Goal: Task Accomplishment & Management: Use online tool/utility

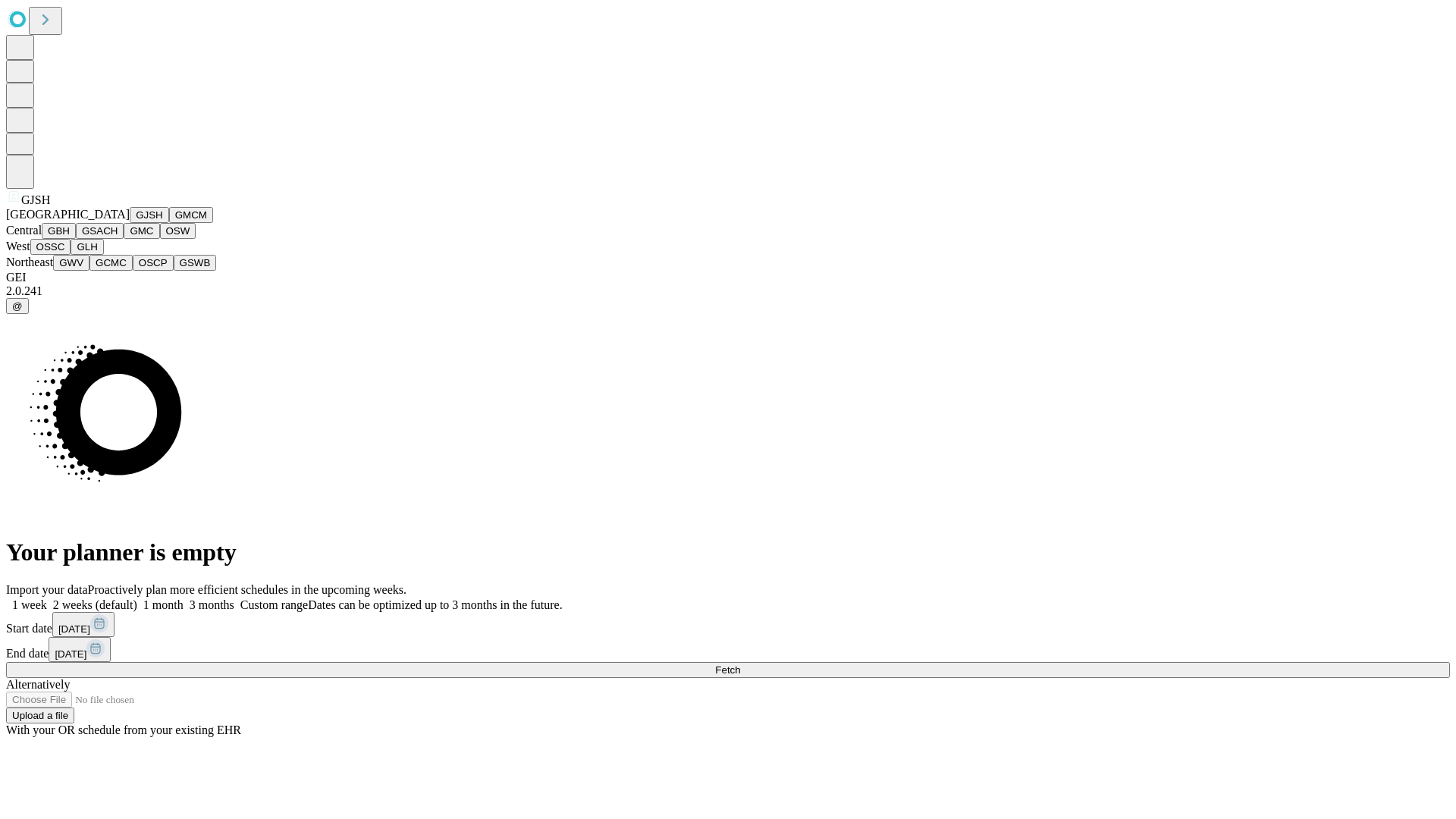
click at [130, 223] on button "GJSH" at bounding box center [150, 216] width 40 height 16
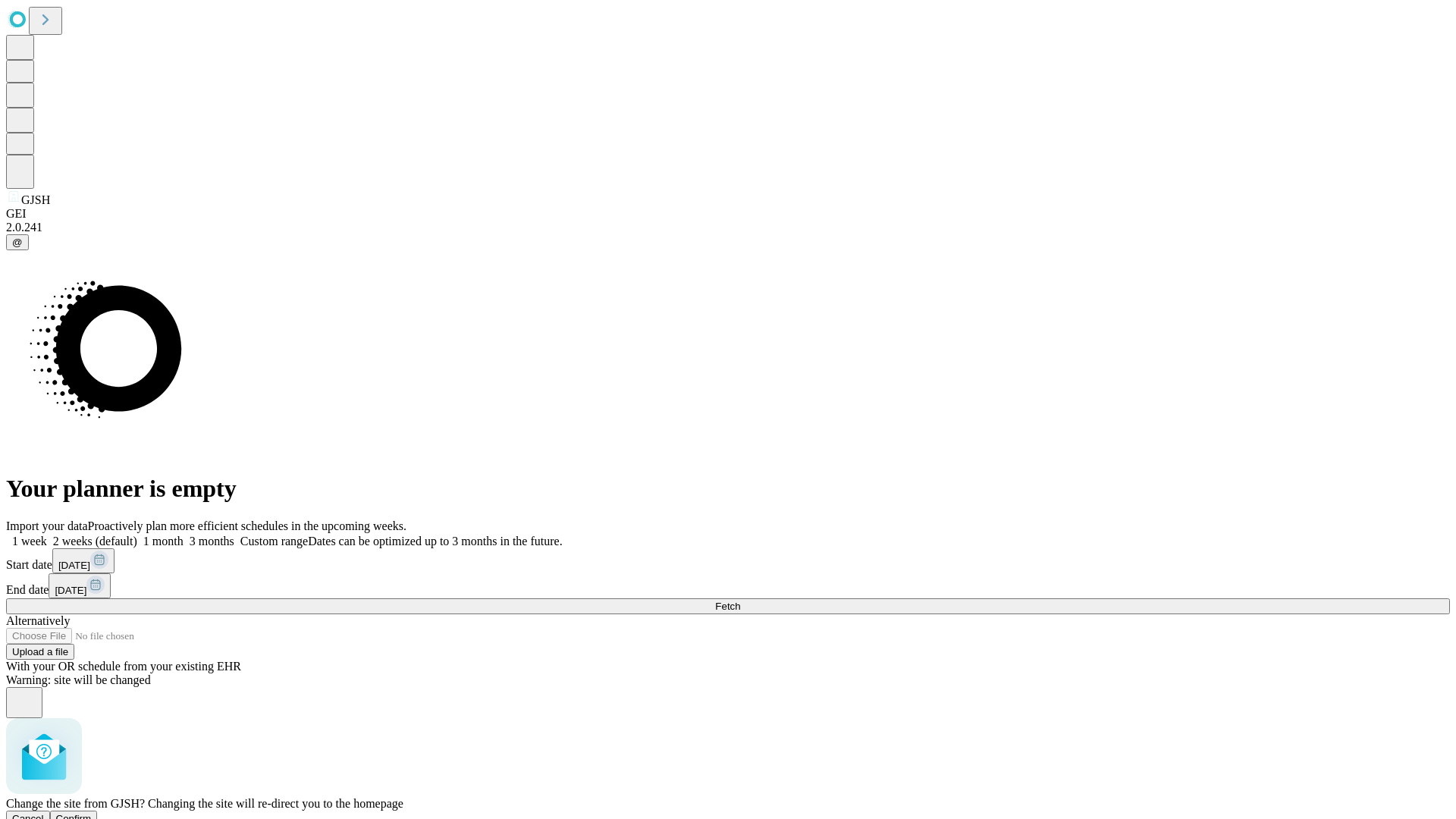
click at [92, 813] on span "Confirm" at bounding box center [74, 819] width 36 height 11
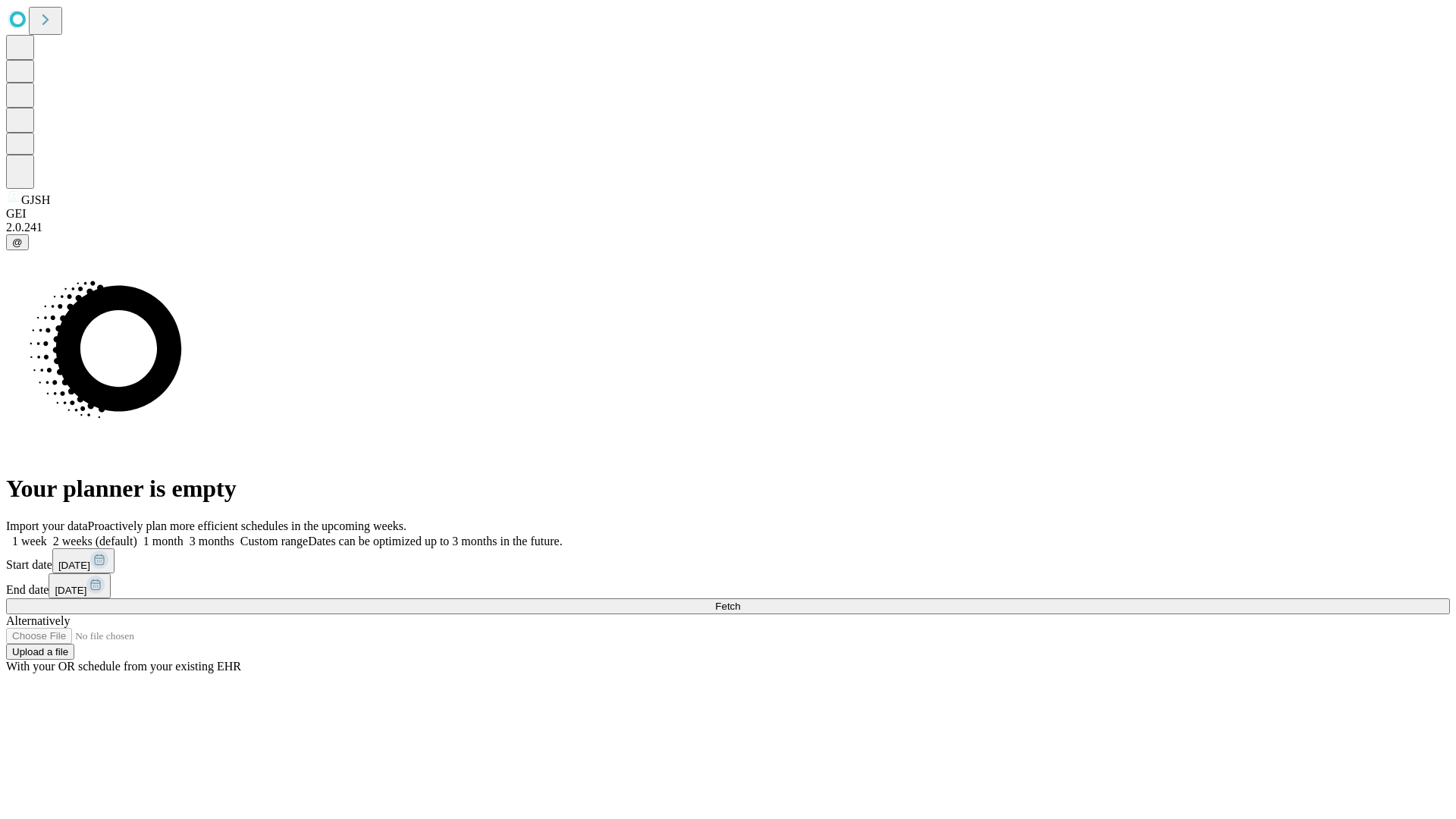
click at [47, 535] on label "1 week" at bounding box center [26, 542] width 41 height 13
click at [740, 601] on span "Fetch" at bounding box center [728, 607] width 25 height 11
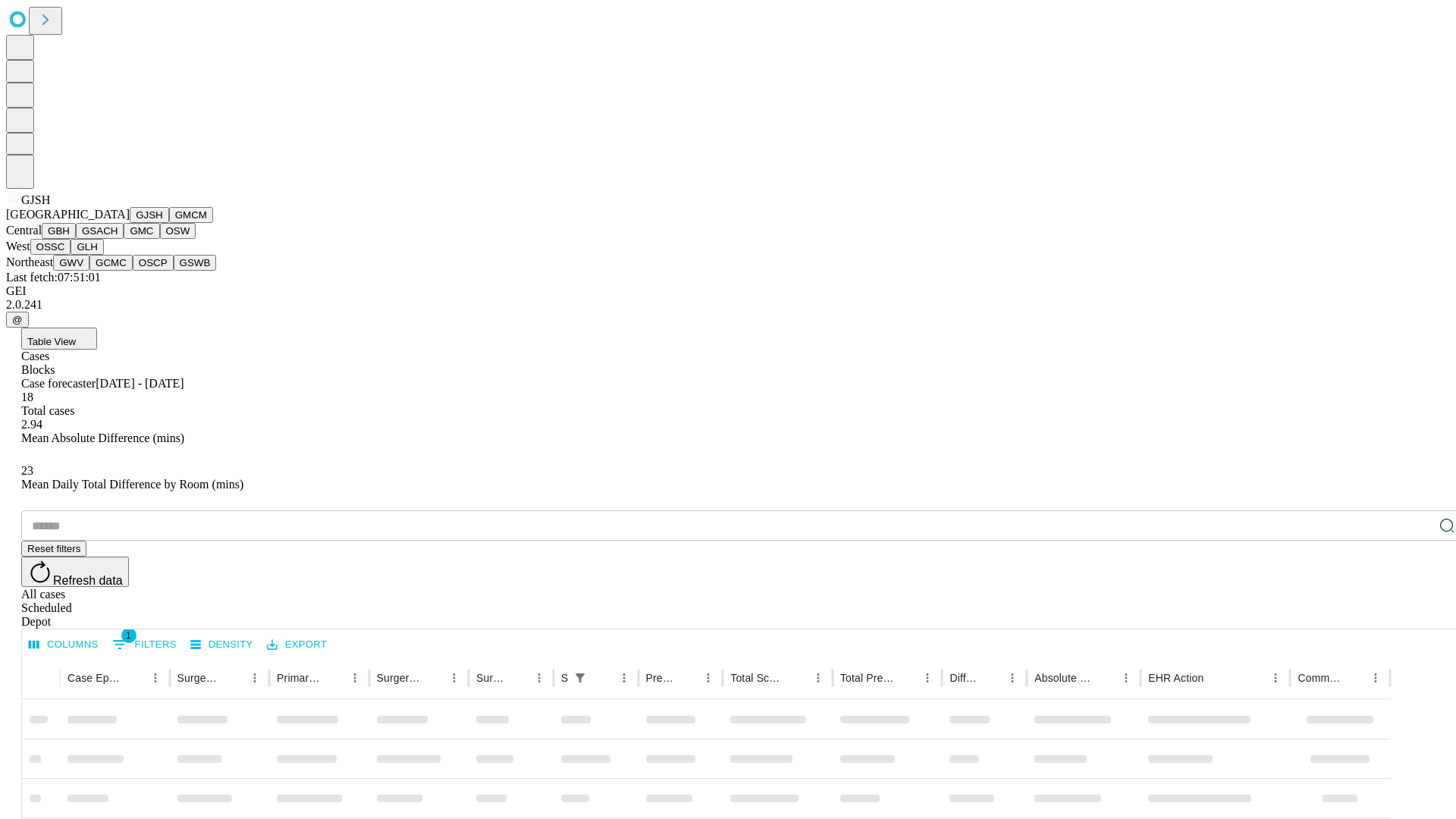
click at [169, 223] on button "GMCM" at bounding box center [191, 216] width 44 height 16
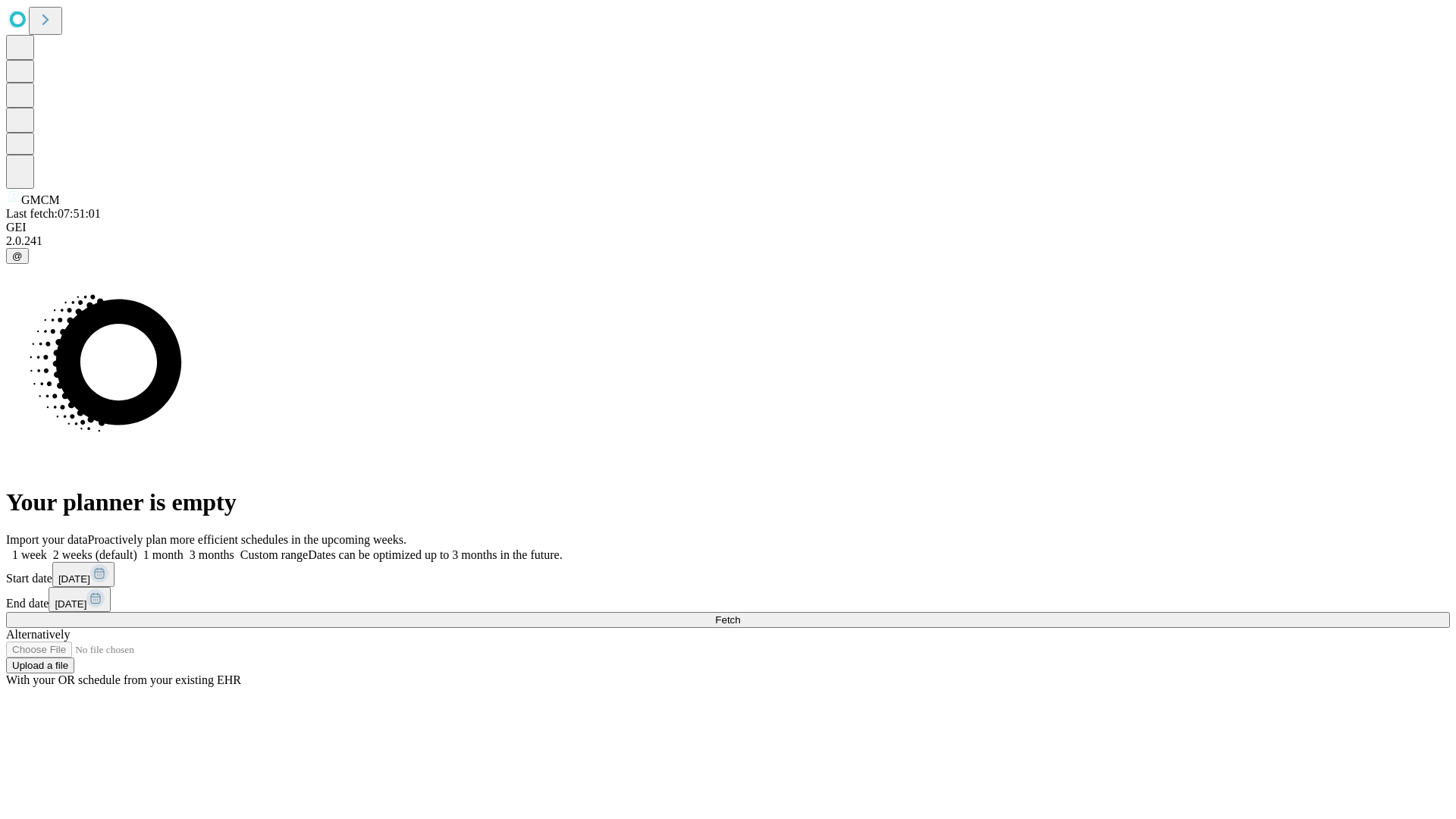
click at [47, 548] on label "1 week" at bounding box center [26, 555] width 41 height 13
click at [740, 615] on span "Fetch" at bounding box center [728, 621] width 25 height 11
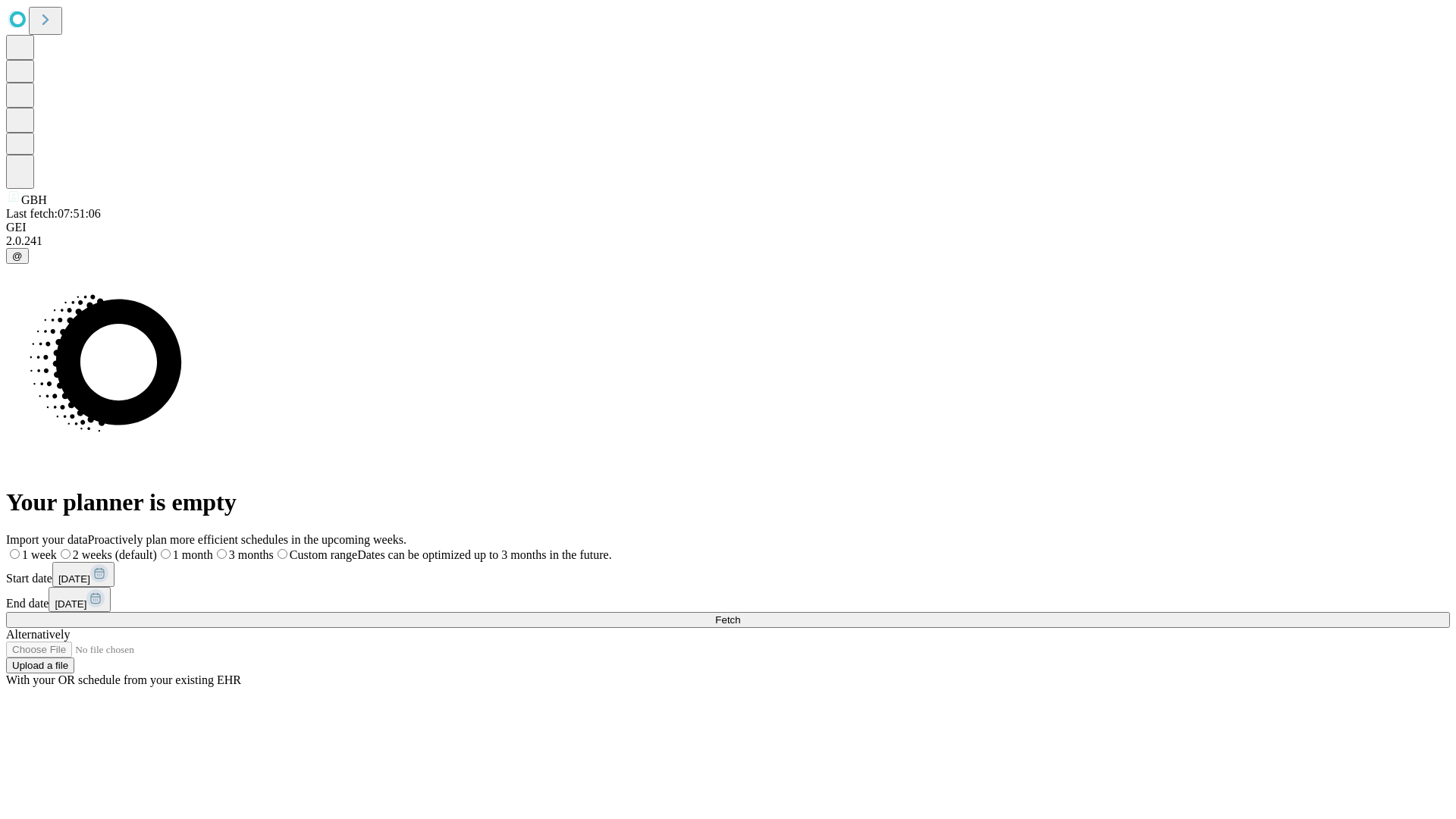
click at [57, 548] on label "1 week" at bounding box center [31, 555] width 50 height 13
click at [740, 615] on span "Fetch" at bounding box center [728, 621] width 25 height 11
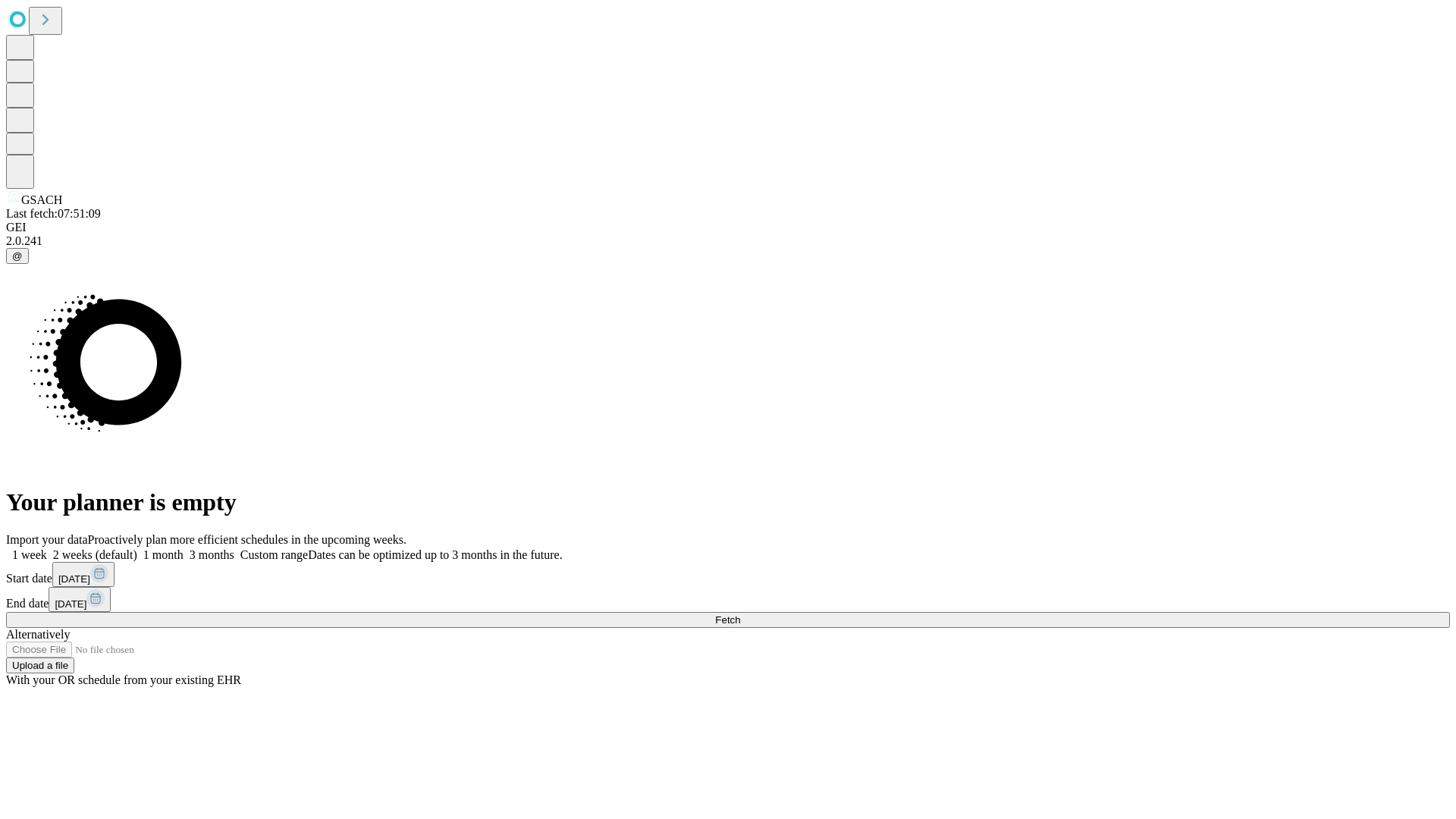
click at [47, 548] on label "1 week" at bounding box center [26, 555] width 41 height 13
click at [740, 615] on span "Fetch" at bounding box center [728, 621] width 25 height 11
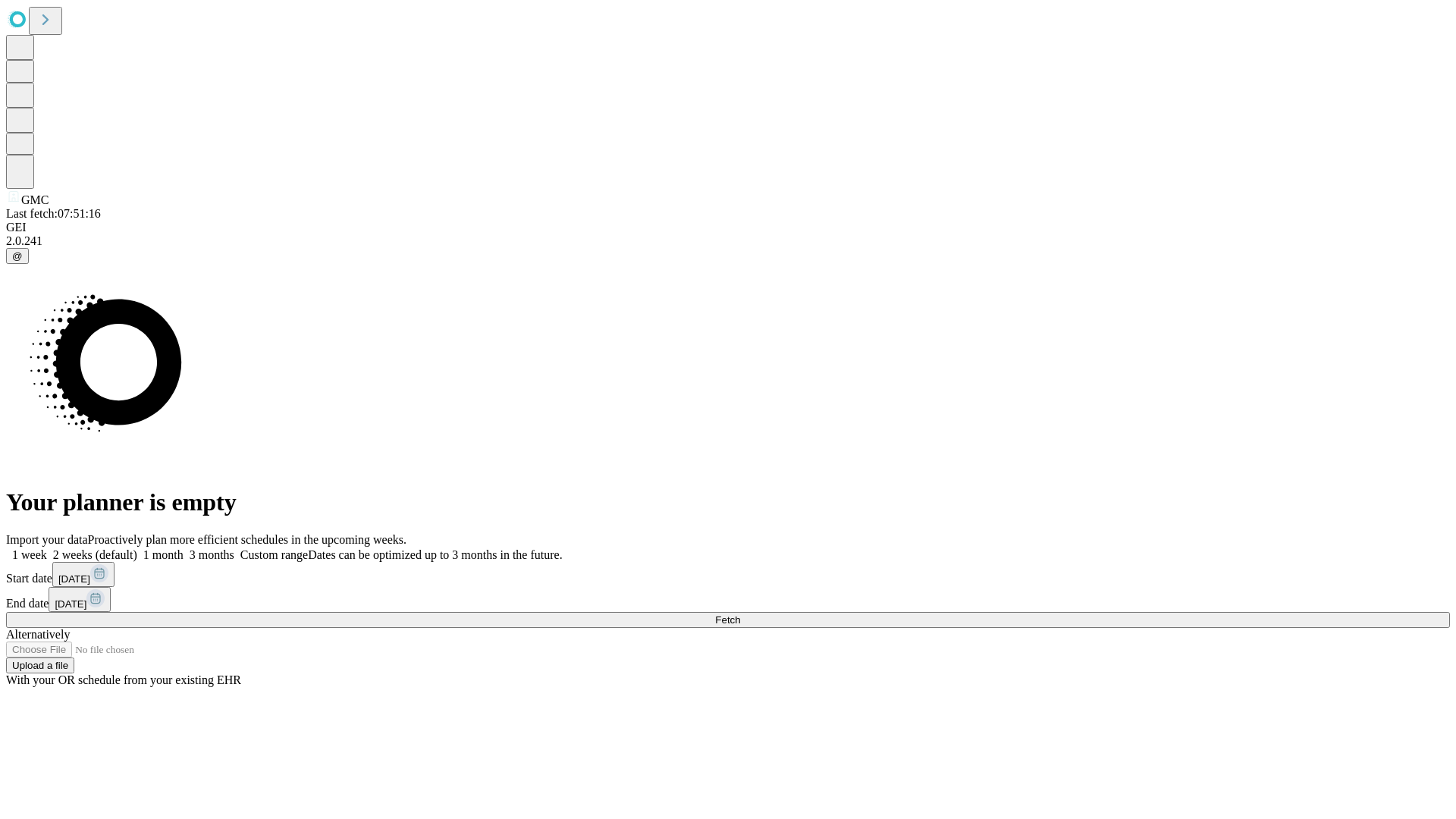
click at [47, 548] on label "1 week" at bounding box center [26, 555] width 41 height 13
click at [740, 615] on span "Fetch" at bounding box center [728, 621] width 25 height 11
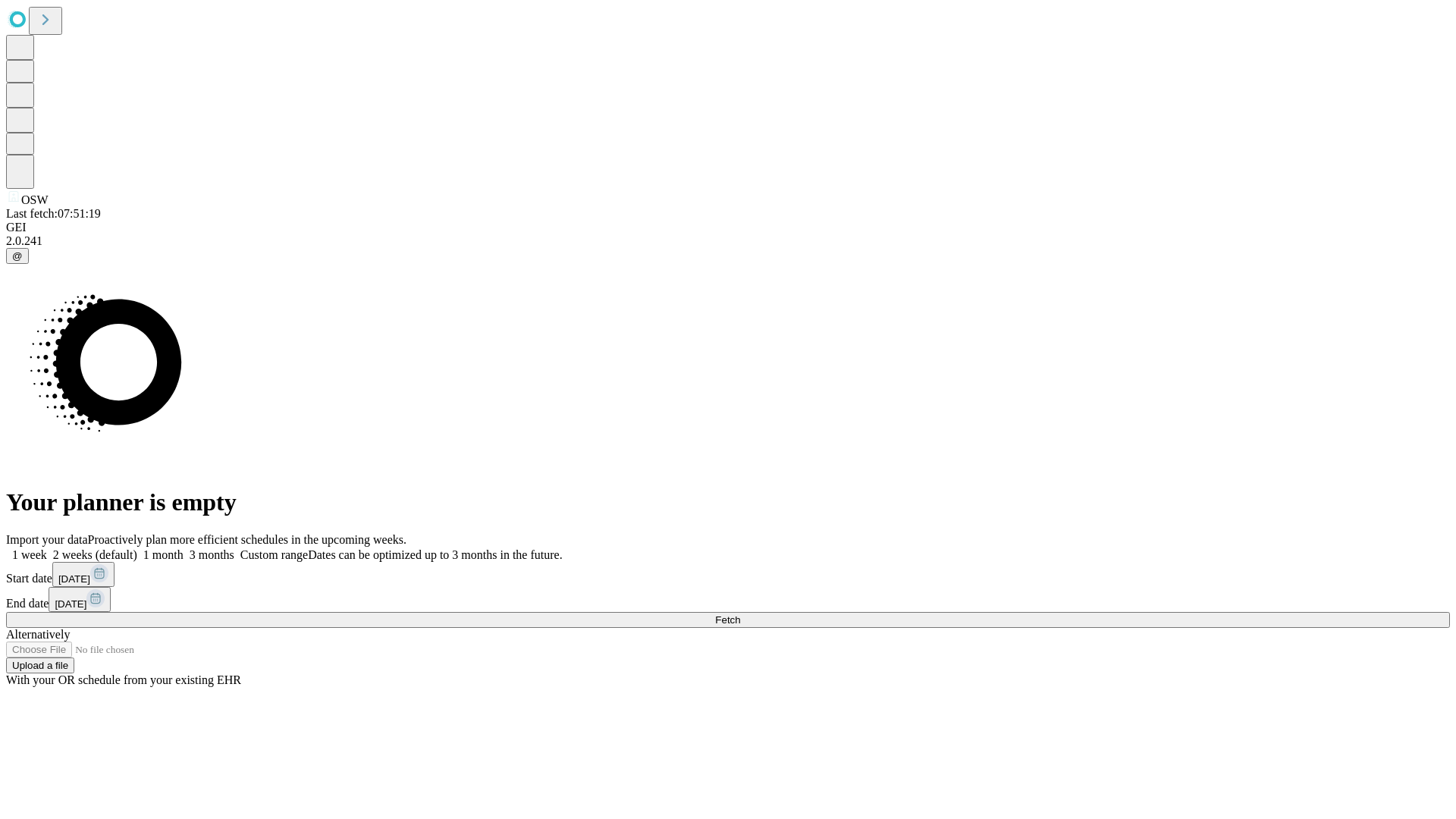
click at [47, 548] on label "1 week" at bounding box center [26, 555] width 41 height 13
click at [740, 615] on span "Fetch" at bounding box center [728, 621] width 25 height 11
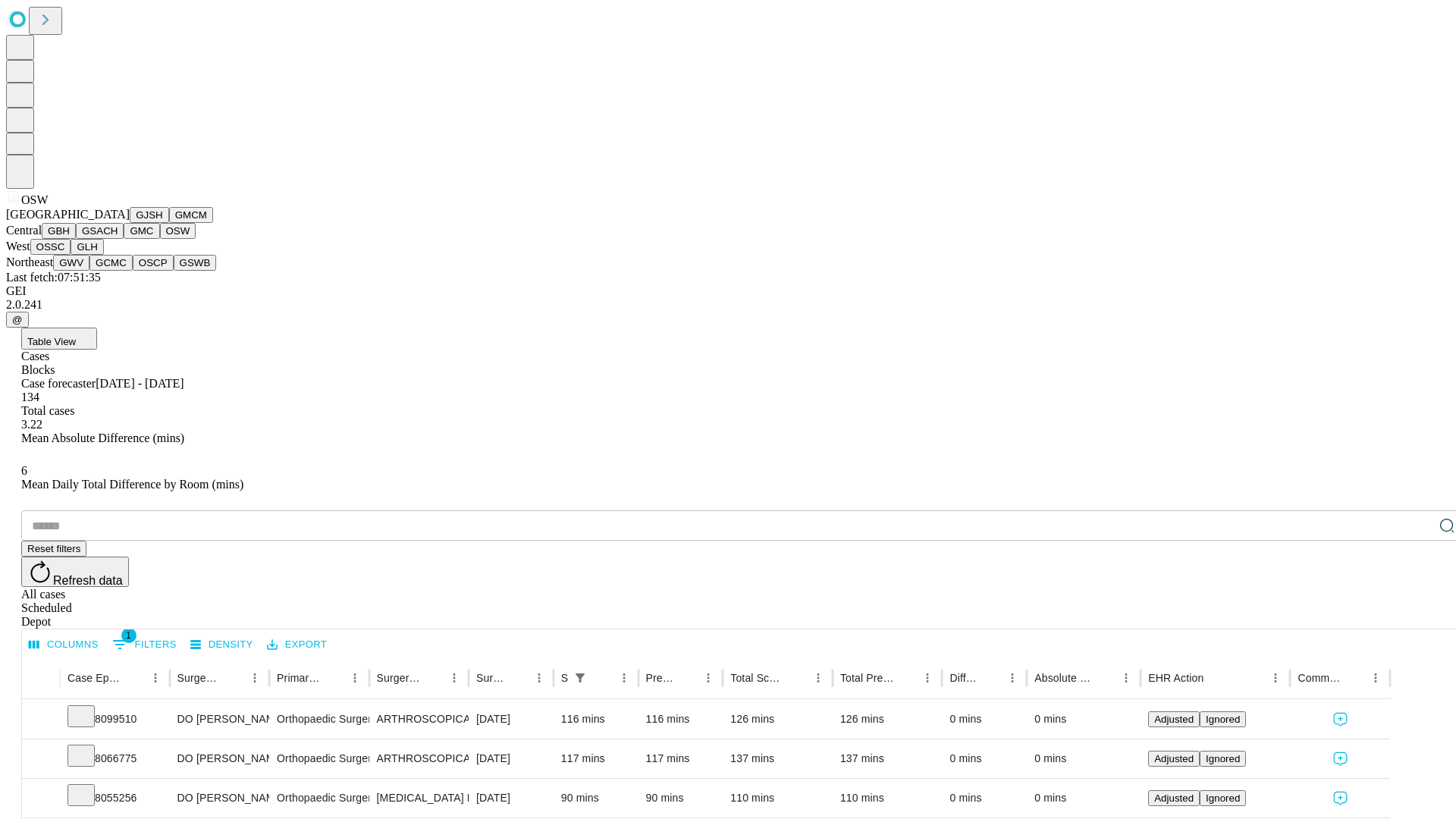
click at [72, 255] on button "OSSC" at bounding box center [50, 247] width 41 height 16
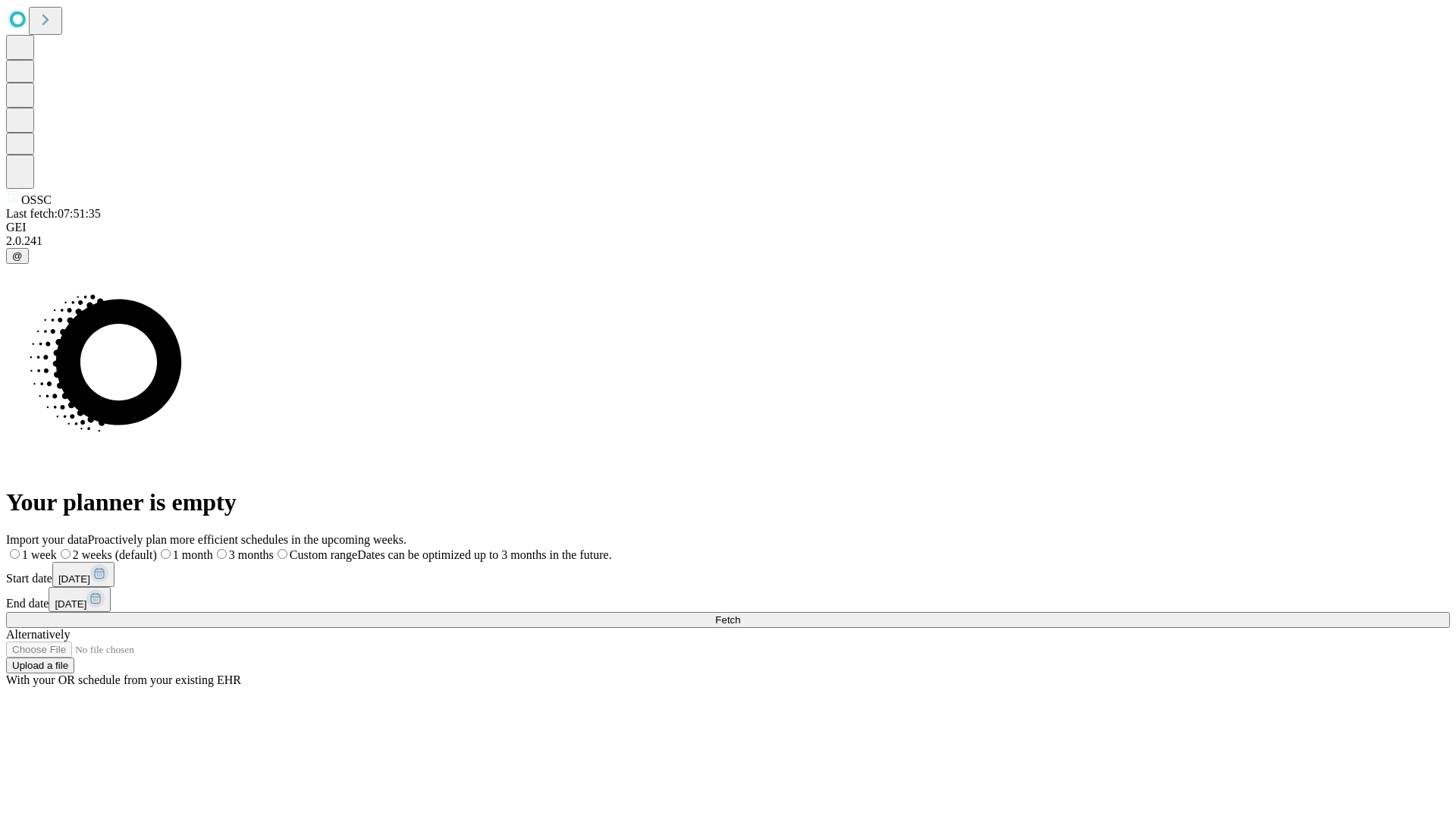
click at [57, 548] on label "1 week" at bounding box center [31, 555] width 50 height 13
click at [740, 615] on span "Fetch" at bounding box center [728, 621] width 25 height 11
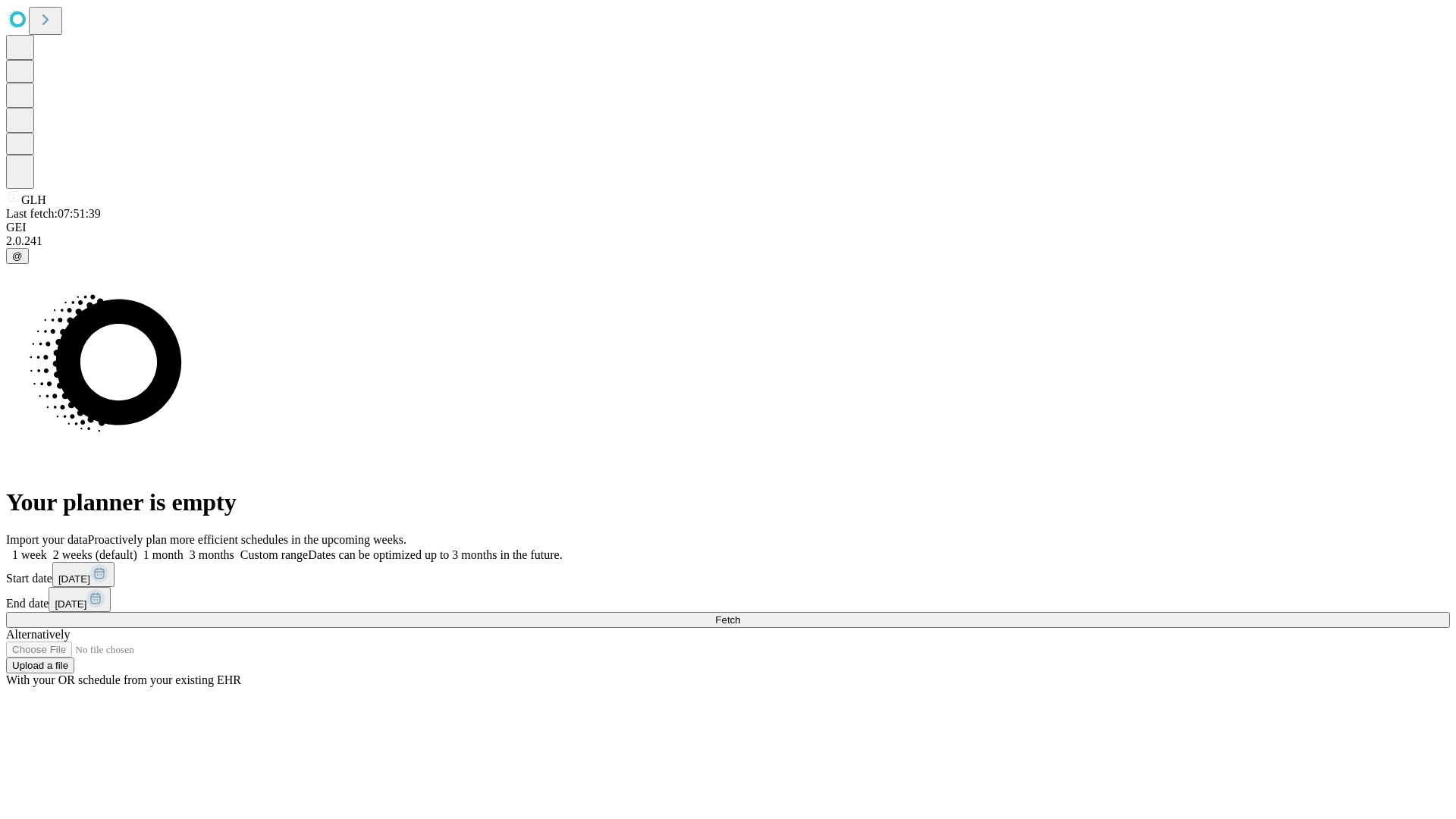
click at [47, 548] on label "1 week" at bounding box center [26, 555] width 41 height 13
click at [740, 615] on span "Fetch" at bounding box center [728, 621] width 25 height 11
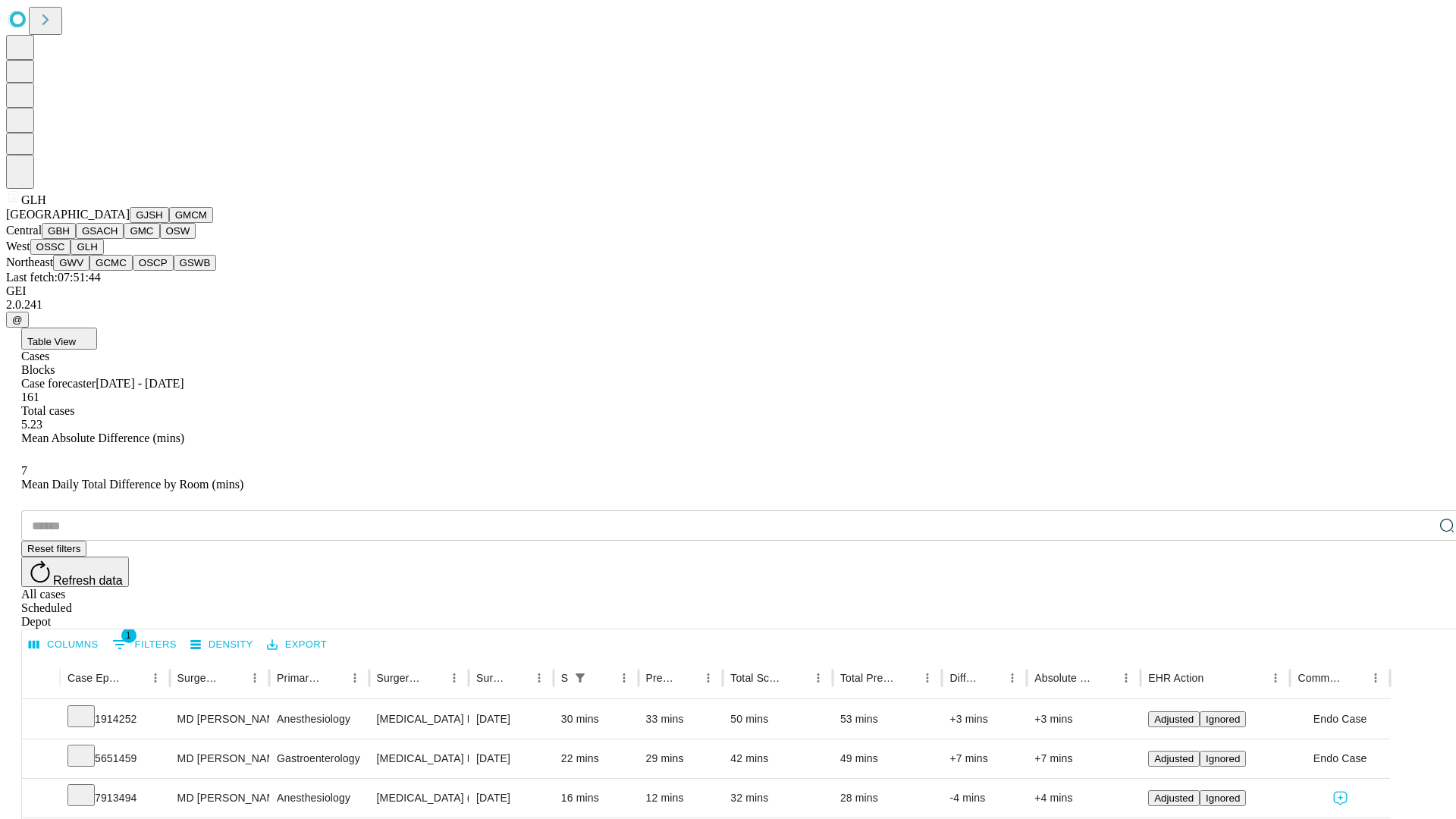
click at [89, 271] on button "GWV" at bounding box center [71, 263] width 37 height 16
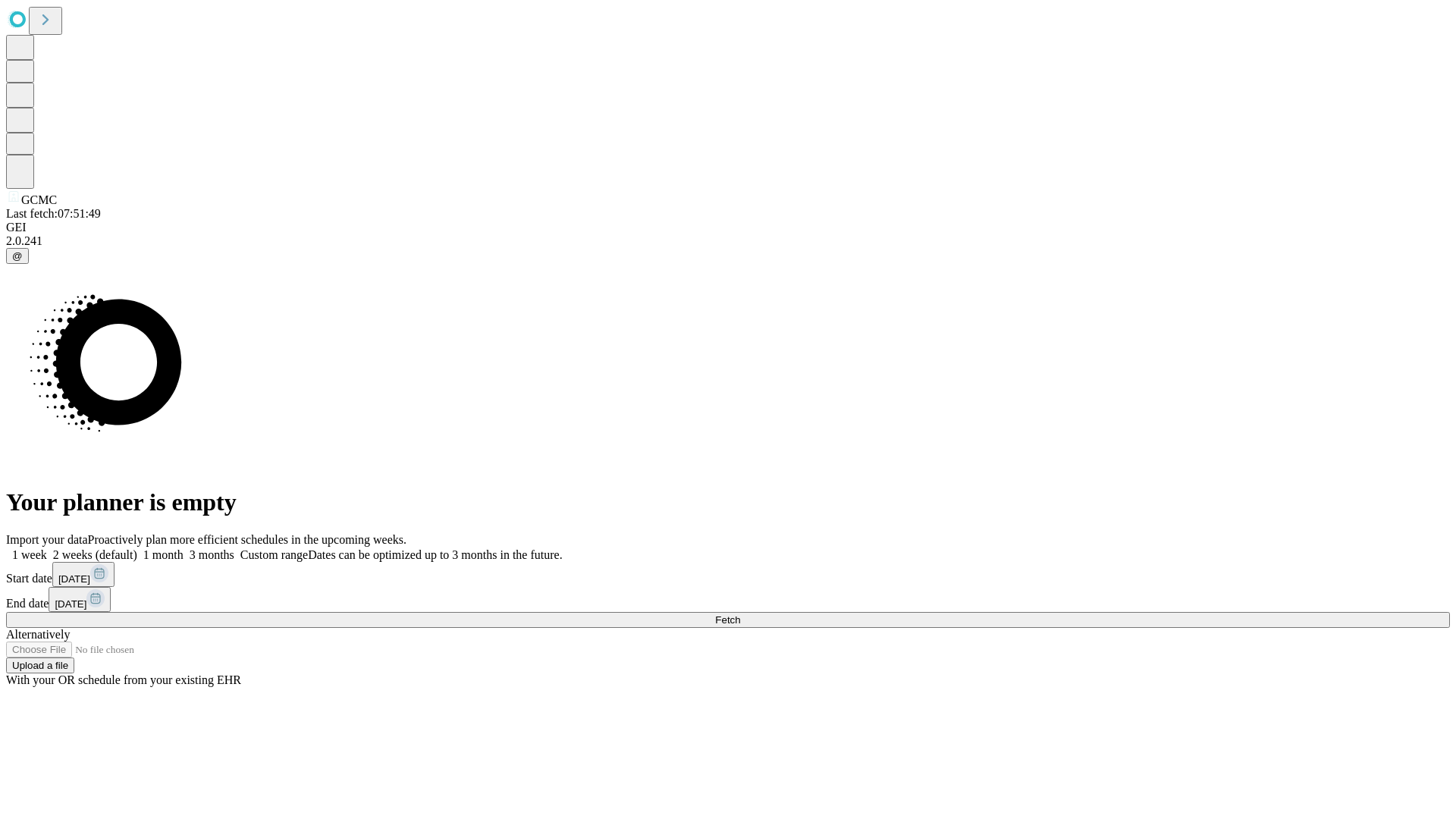
click at [47, 548] on label "1 week" at bounding box center [26, 555] width 41 height 13
click at [740, 615] on span "Fetch" at bounding box center [728, 621] width 25 height 11
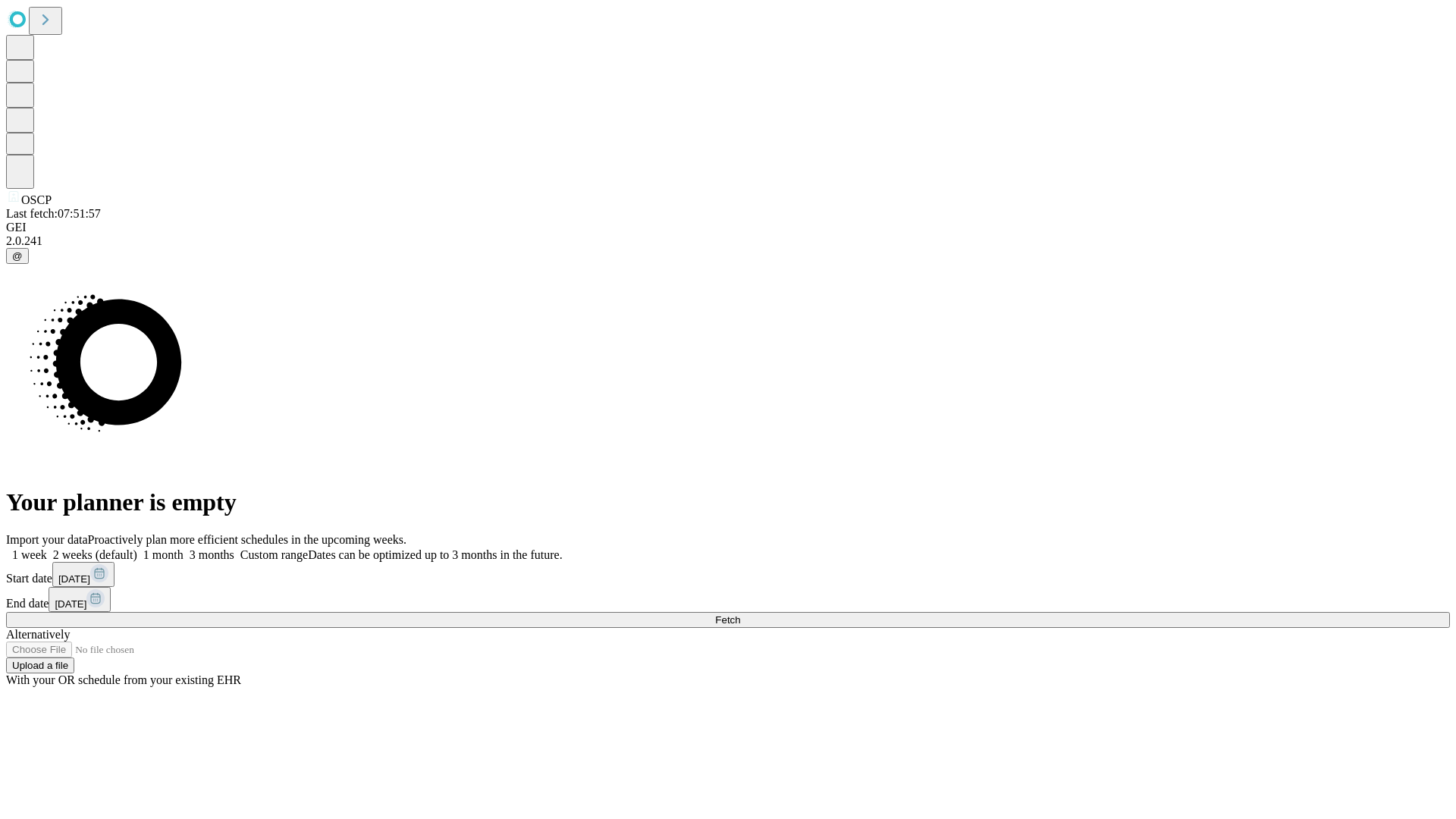
click at [47, 548] on label "1 week" at bounding box center [26, 555] width 41 height 13
click at [740, 615] on span "Fetch" at bounding box center [728, 621] width 25 height 11
